Goal: Check status: Check status

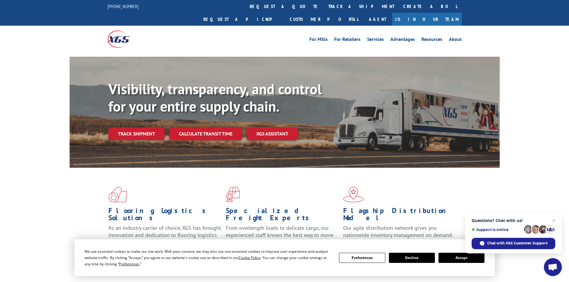
click at [461, 258] on button "Accept" at bounding box center [461, 258] width 46 height 10
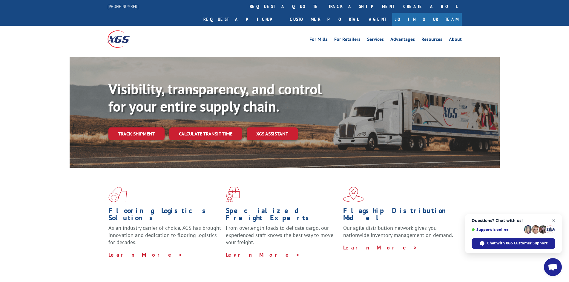
click at [554, 220] on span "Close chat" at bounding box center [553, 220] width 7 height 7
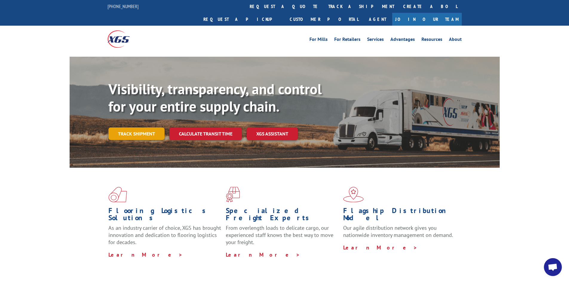
click at [146, 127] on link "Track shipment" at bounding box center [136, 133] width 56 height 13
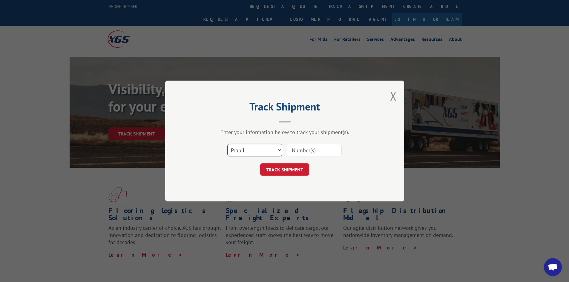
click at [259, 150] on select "Select category... Probill BOL PO" at bounding box center [254, 150] width 55 height 13
select select "bol"
click at [227, 144] on select "Select category... Probill BOL PO" at bounding box center [254, 150] width 55 height 13
click at [256, 151] on select "Select category... Probill BOL PO" at bounding box center [254, 150] width 55 height 13
click at [227, 144] on select "Select category... Probill BOL PO" at bounding box center [254, 150] width 55 height 13
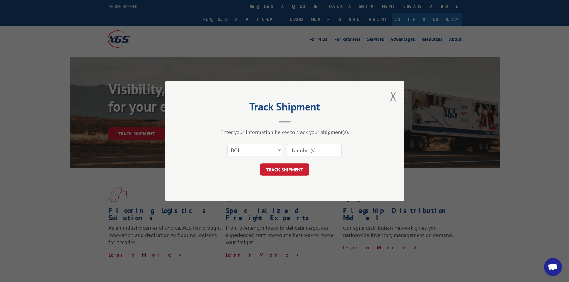
click at [296, 150] on input at bounding box center [314, 150] width 55 height 13
paste input "7070082"
type input "7070082"
click at [287, 170] on button "TRACK SHIPMENT" at bounding box center [284, 169] width 49 height 13
